Goal: Answer question/provide support

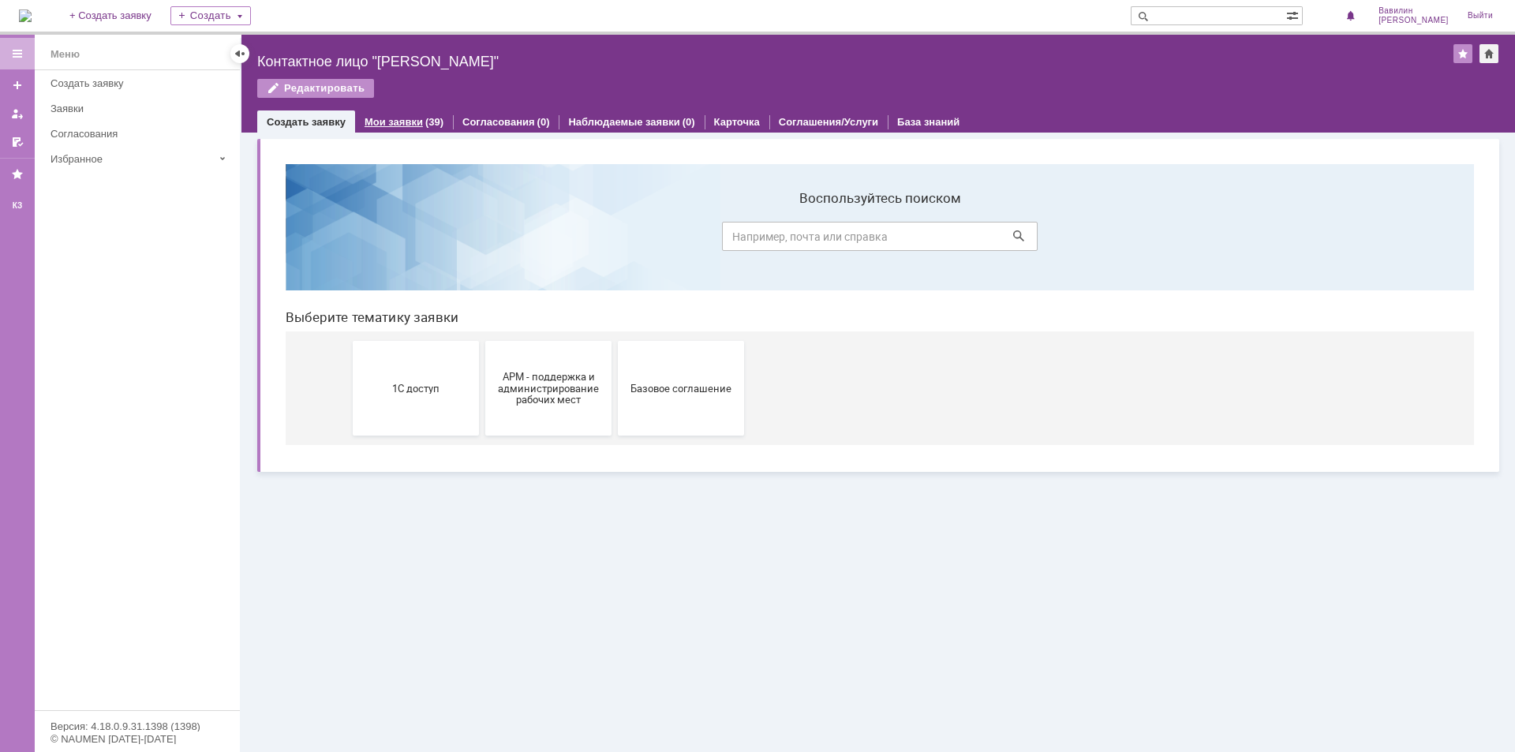
click at [402, 115] on div "Мои заявки (39)" at bounding box center [404, 122] width 98 height 23
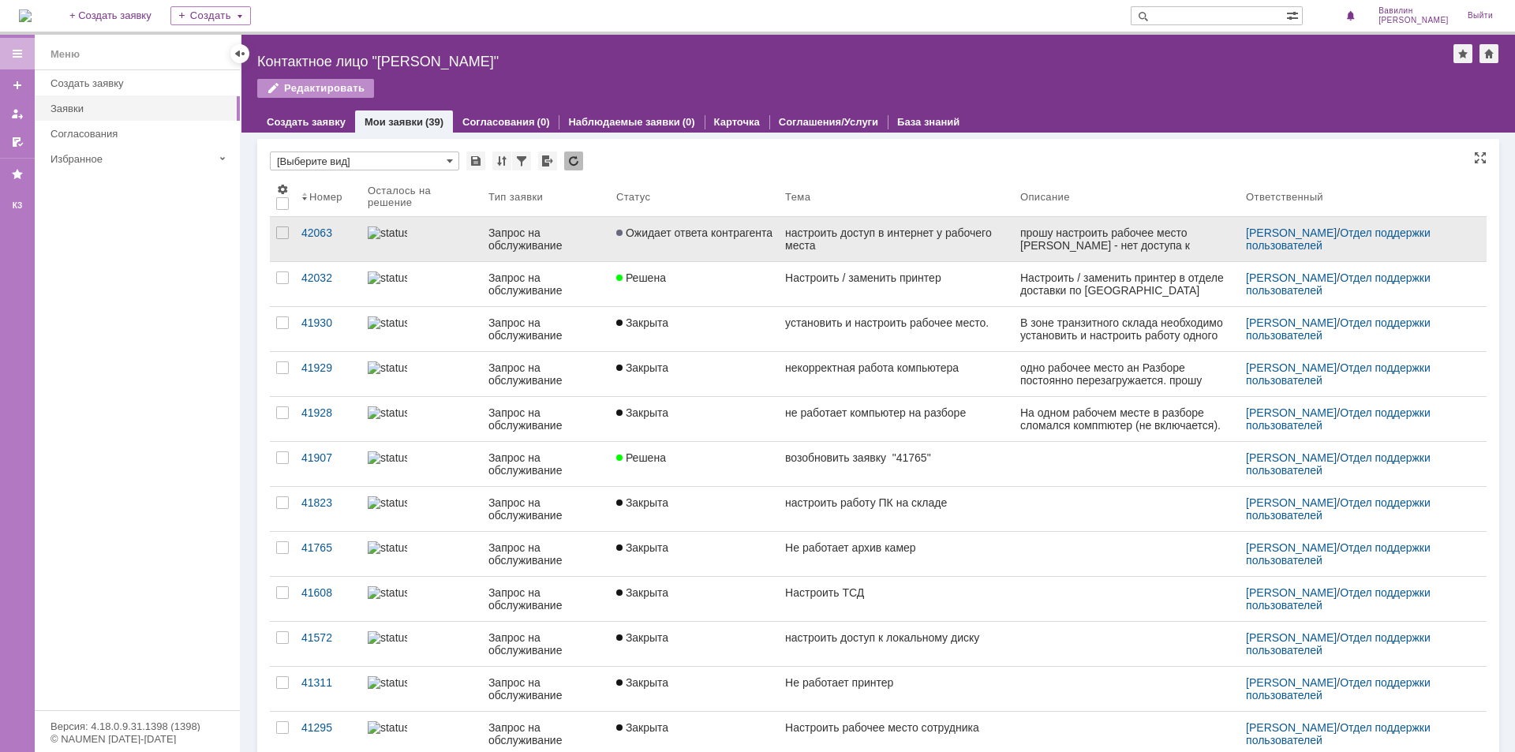
click at [500, 247] on div "Запрос на обслуживание" at bounding box center [546, 239] width 115 height 25
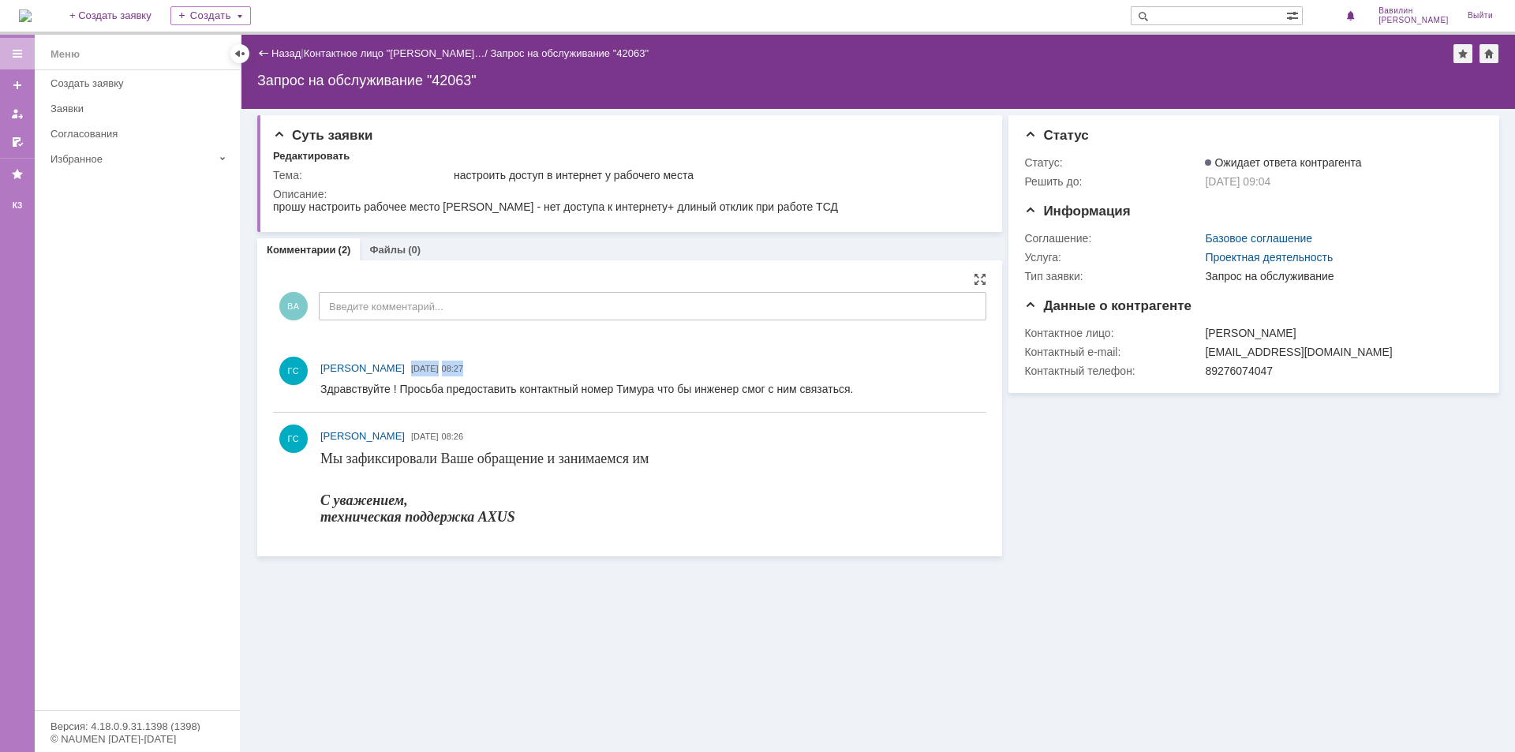
drag, startPoint x: 555, startPoint y: 370, endPoint x: 481, endPoint y: 366, distance: 74.3
click at [481, 366] on div "ГС [PERSON_NAME] [DATE] 08:27" at bounding box center [650, 368] width 660 height 17
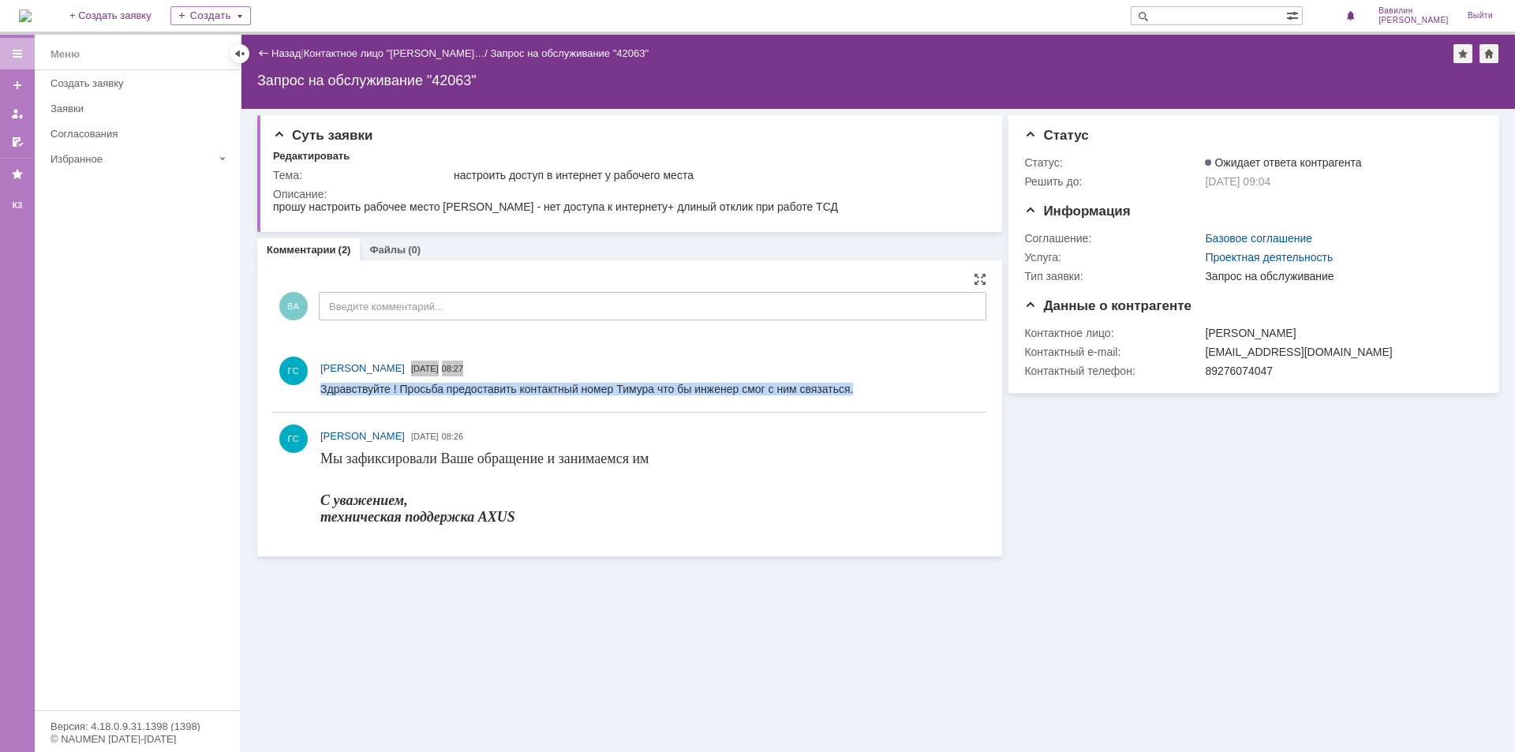
drag, startPoint x: 897, startPoint y: 389, endPoint x: 307, endPoint y: 389, distance: 589.6
click at [320, 389] on html "Здравствуйте ! Просьба предоставить контактный номер Тимура что бы инженер смог…" at bounding box center [649, 390] width 659 height 14
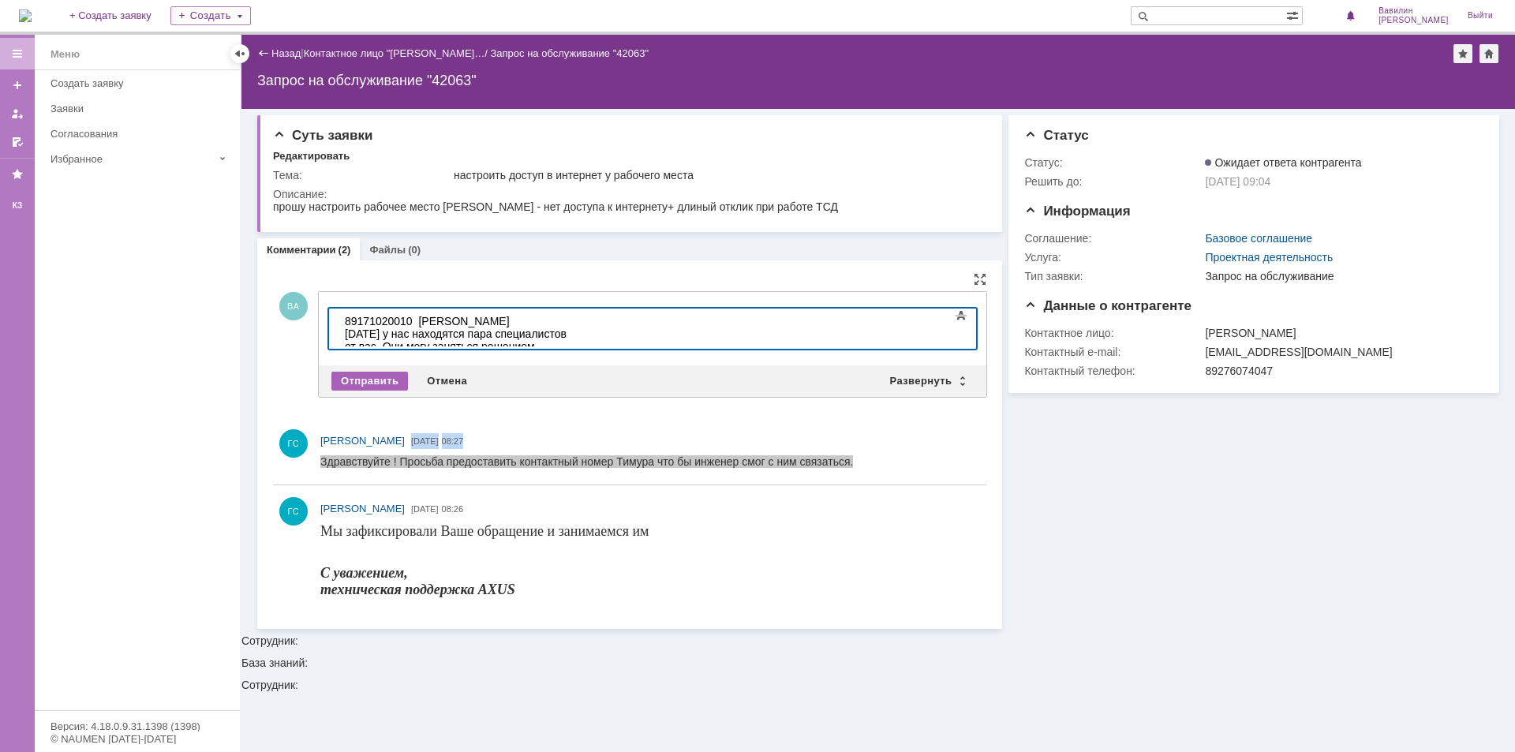
click at [374, 386] on div "Отправить" at bounding box center [370, 381] width 77 height 19
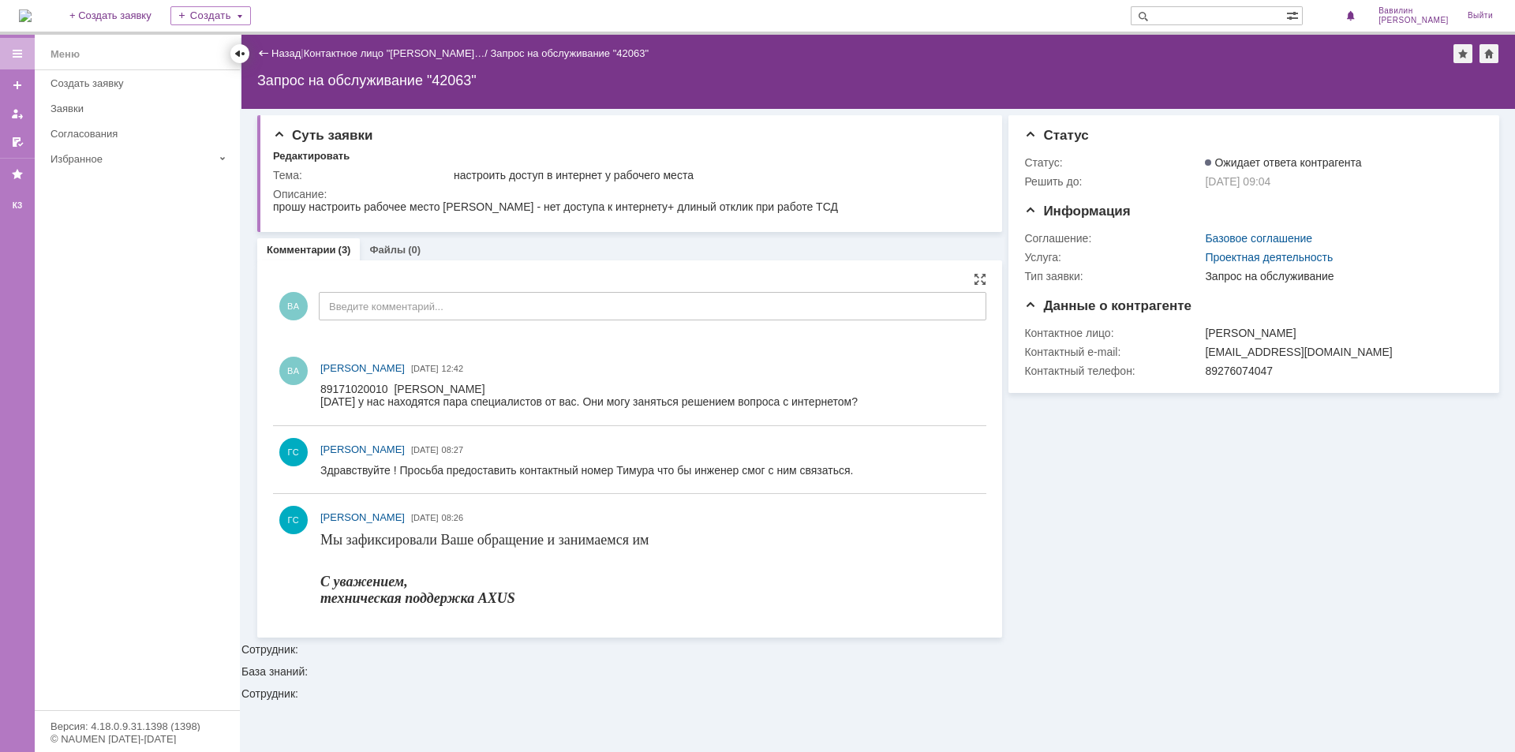
click at [241, 51] on div at bounding box center [240, 53] width 13 height 13
